Goal: Check status: Check status

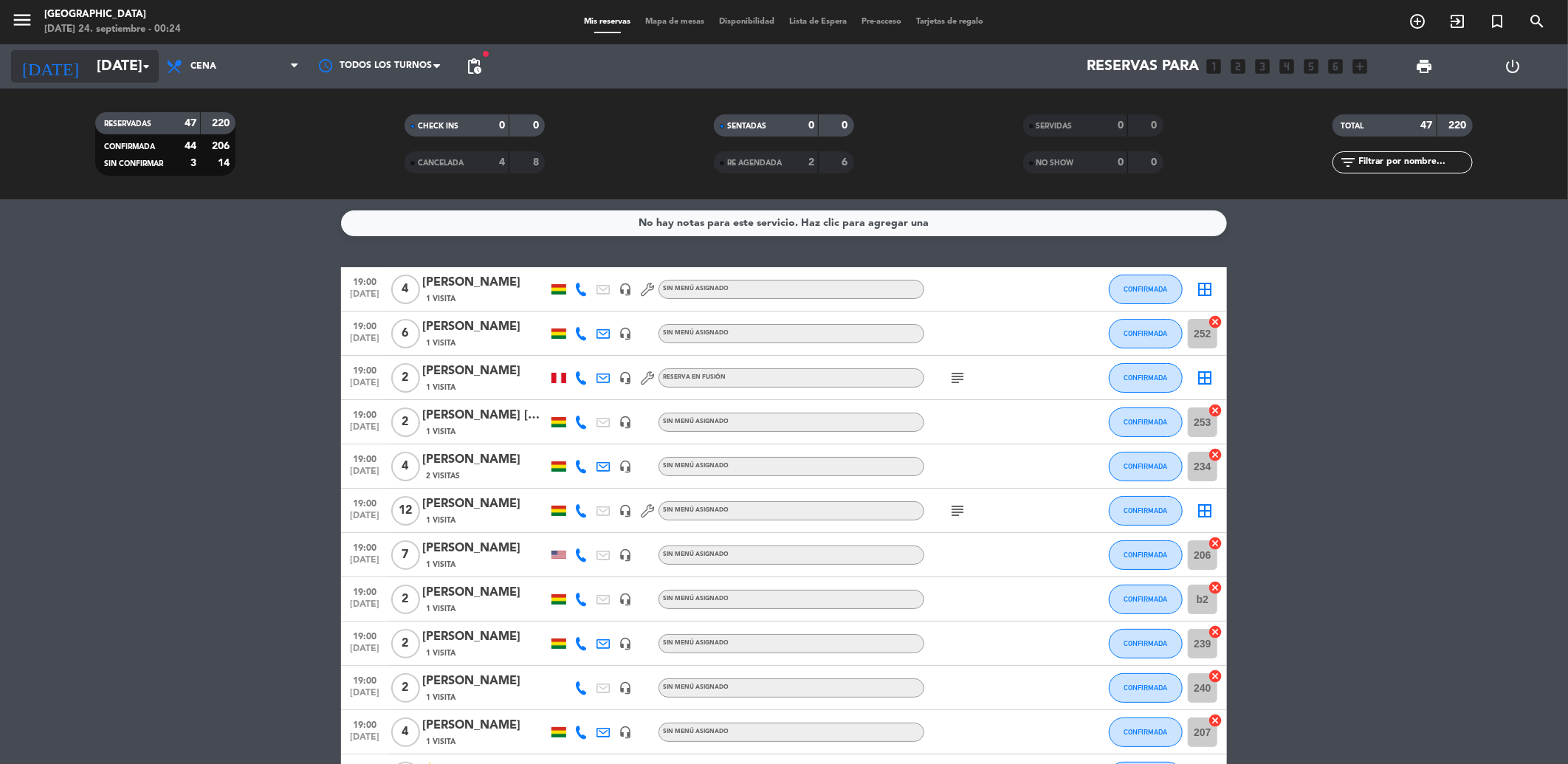
drag, startPoint x: 143, startPoint y: 48, endPoint x: 142, endPoint y: 60, distance: 12.0
click at [143, 49] on div "[DATE] [DATE] arrow_drop_down" at bounding box center [85, 67] width 147 height 45
click at [141, 63] on icon "arrow_drop_down" at bounding box center [146, 67] width 18 height 18
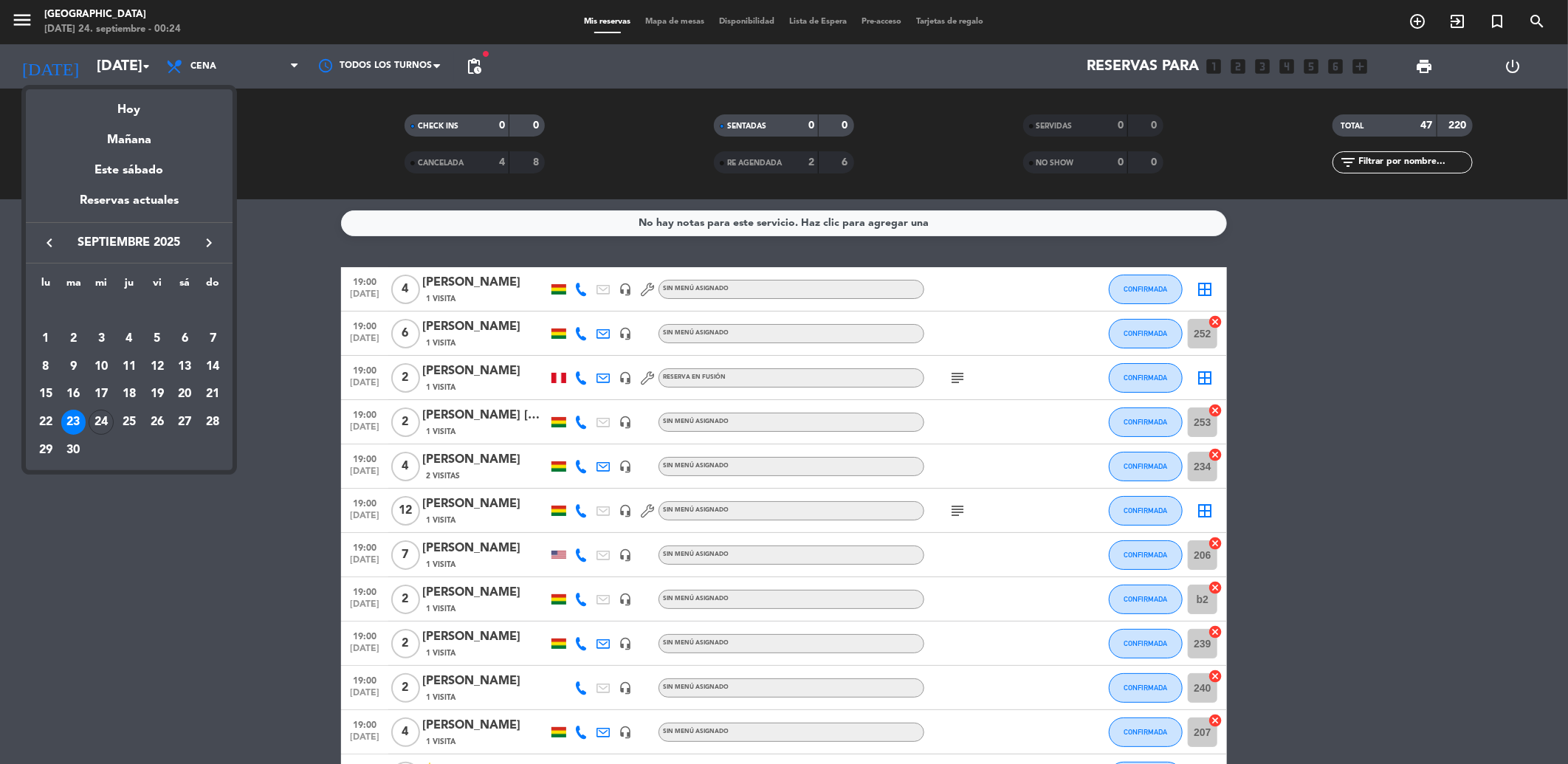
click at [101, 425] on div "24" at bounding box center [101, 422] width 25 height 25
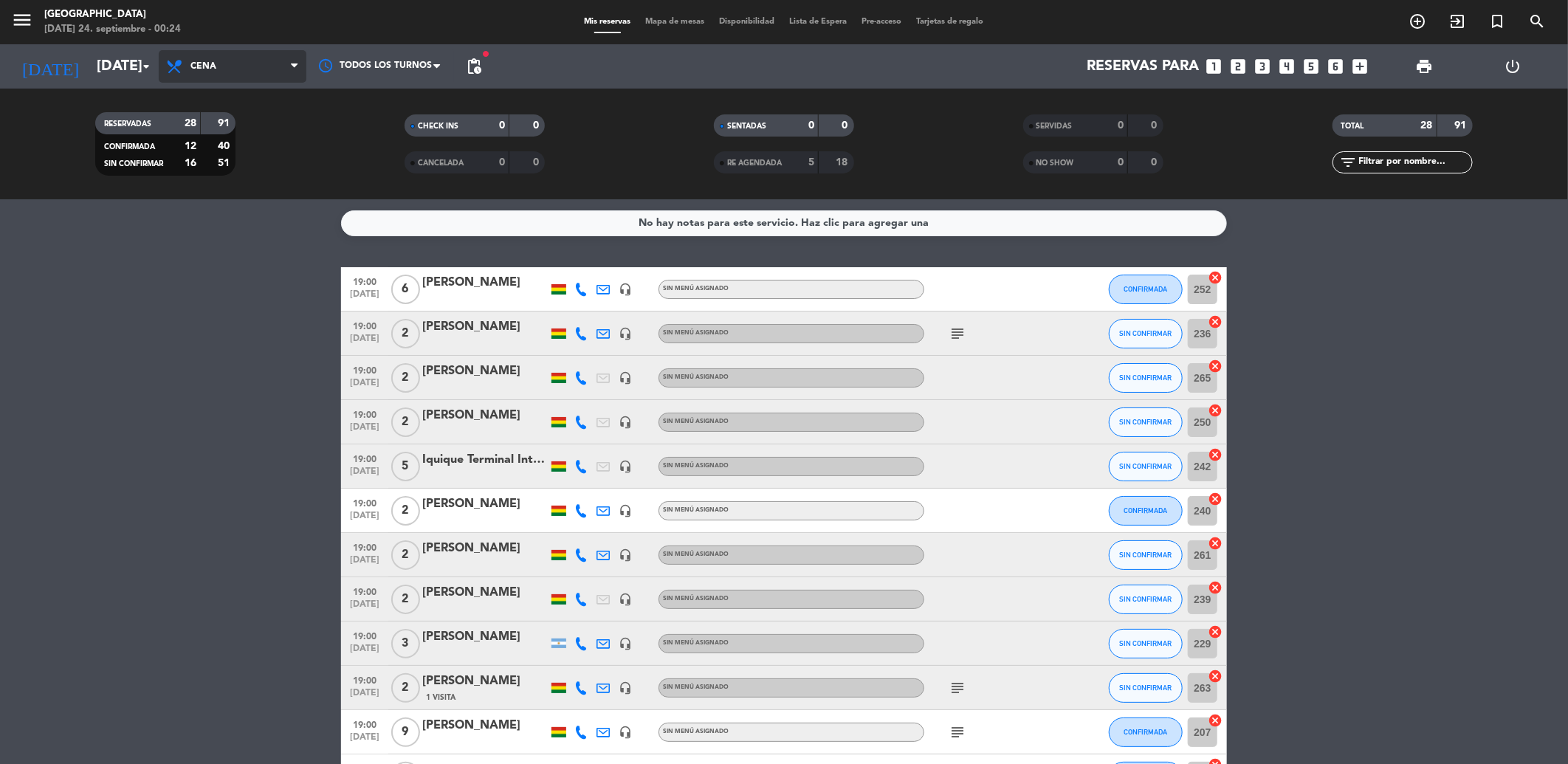
drag, startPoint x: 240, startPoint y: 68, endPoint x: 238, endPoint y: 77, distance: 9.2
click at [240, 72] on span "Cena" at bounding box center [232, 66] width 147 height 32
click at [238, 162] on div "menu [GEOGRAPHIC_DATA] [DATE] 24. septiembre - 00:24 Mis reservas Mapa de mesas…" at bounding box center [784, 99] width 1568 height 199
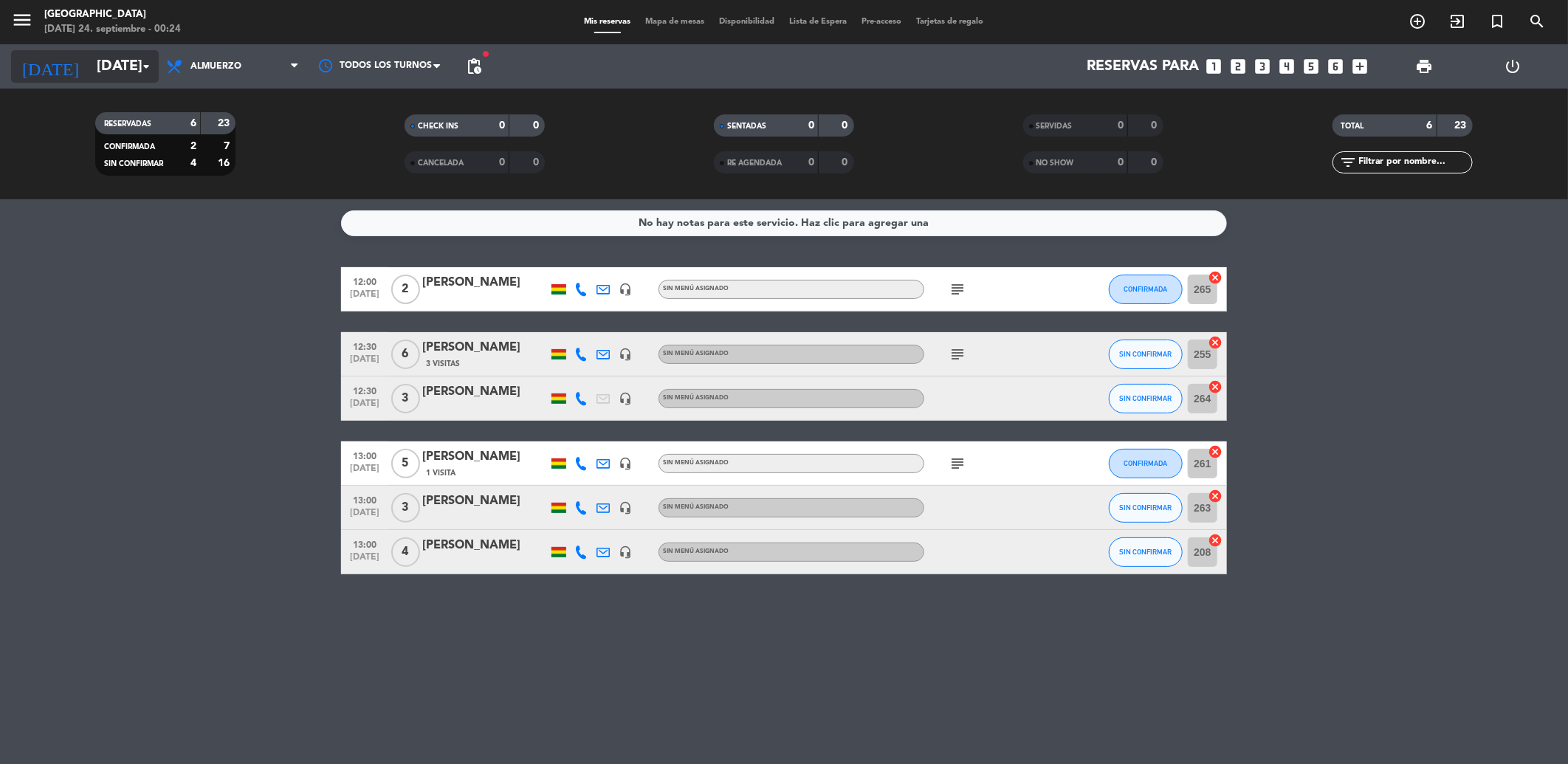
click at [117, 54] on input "[DATE]" at bounding box center [183, 67] width 188 height 32
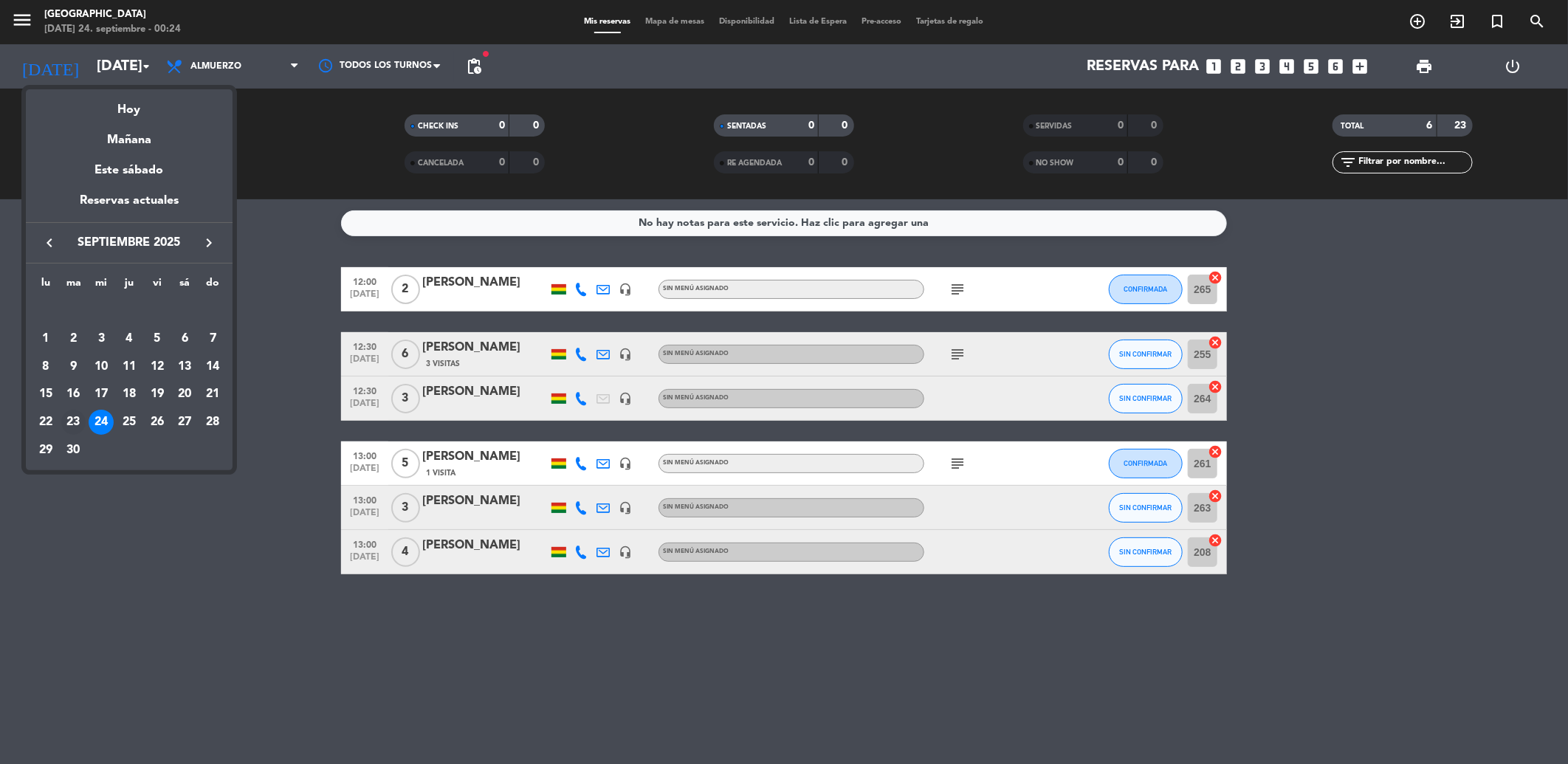
click at [77, 430] on div "23" at bounding box center [74, 422] width 25 height 25
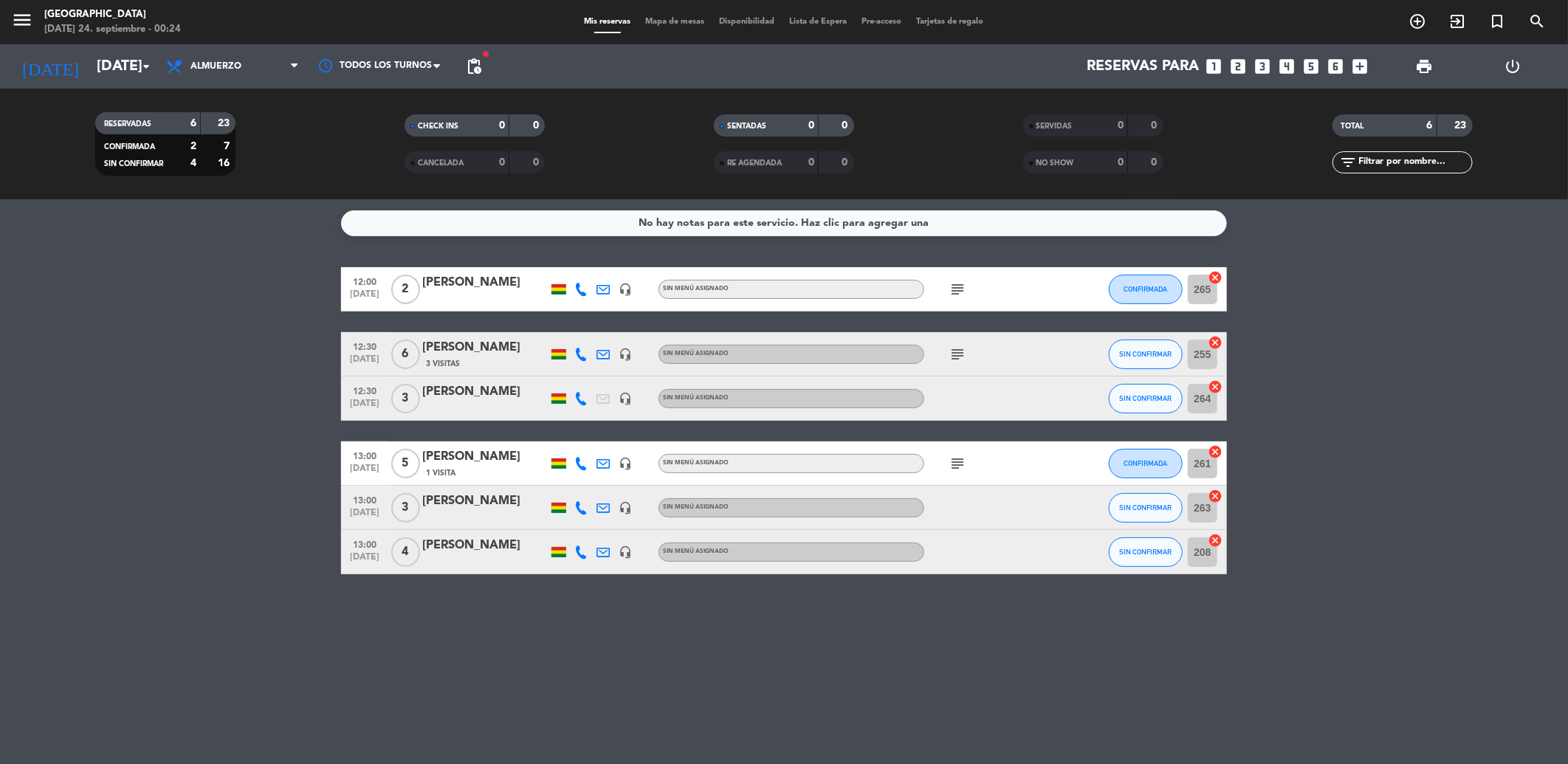
type input "[DATE]"
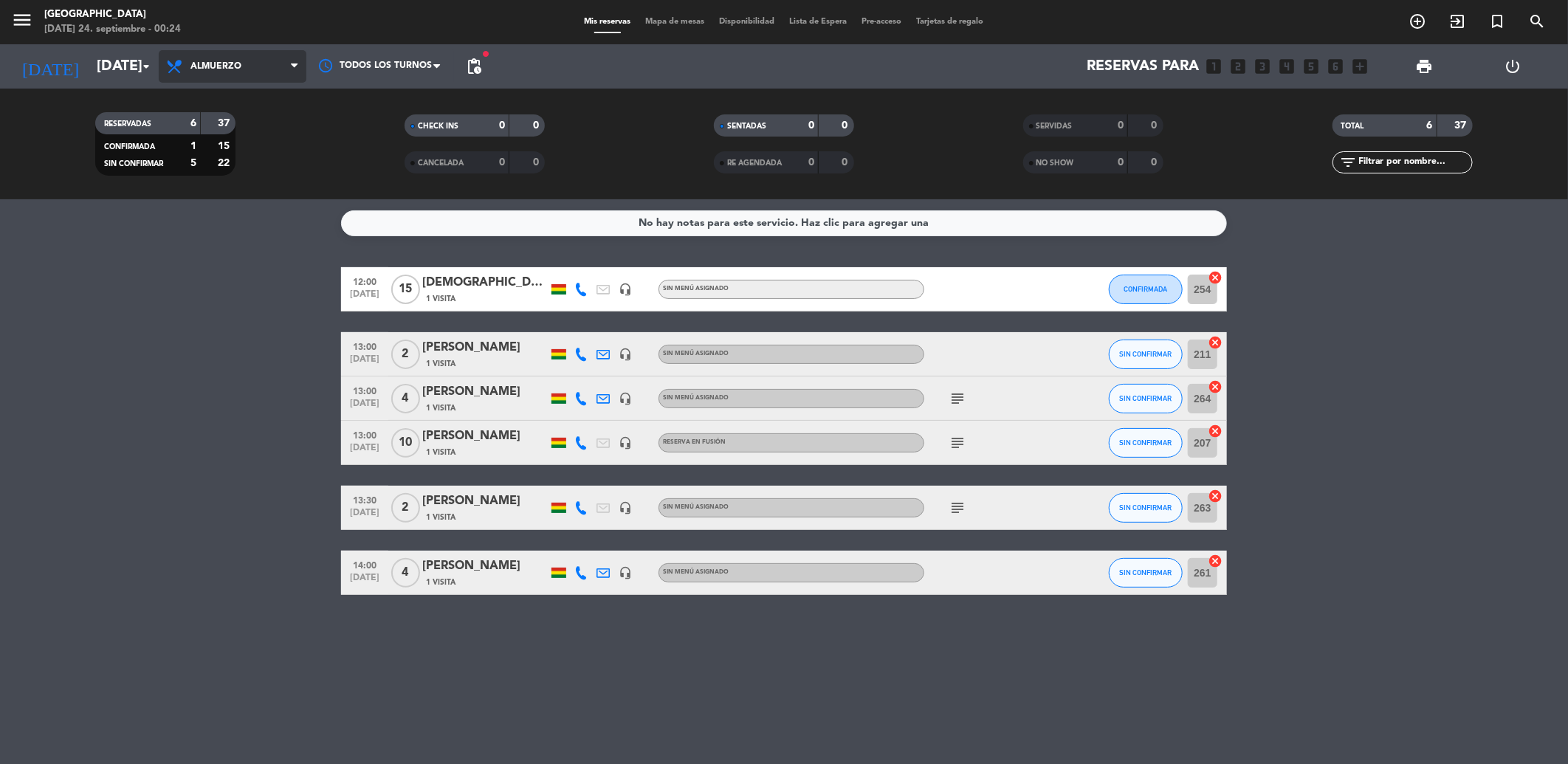
drag, startPoint x: 217, startPoint y: 68, endPoint x: 234, endPoint y: 97, distance: 33.6
click at [218, 68] on span "Almuerzo" at bounding box center [216, 67] width 51 height 11
click at [220, 189] on div "menu [GEOGRAPHIC_DATA] [DATE] 24. septiembre - 00:24 Mis reservas Mapa de mesas…" at bounding box center [784, 99] width 1568 height 199
